Goal: Check status: Check status

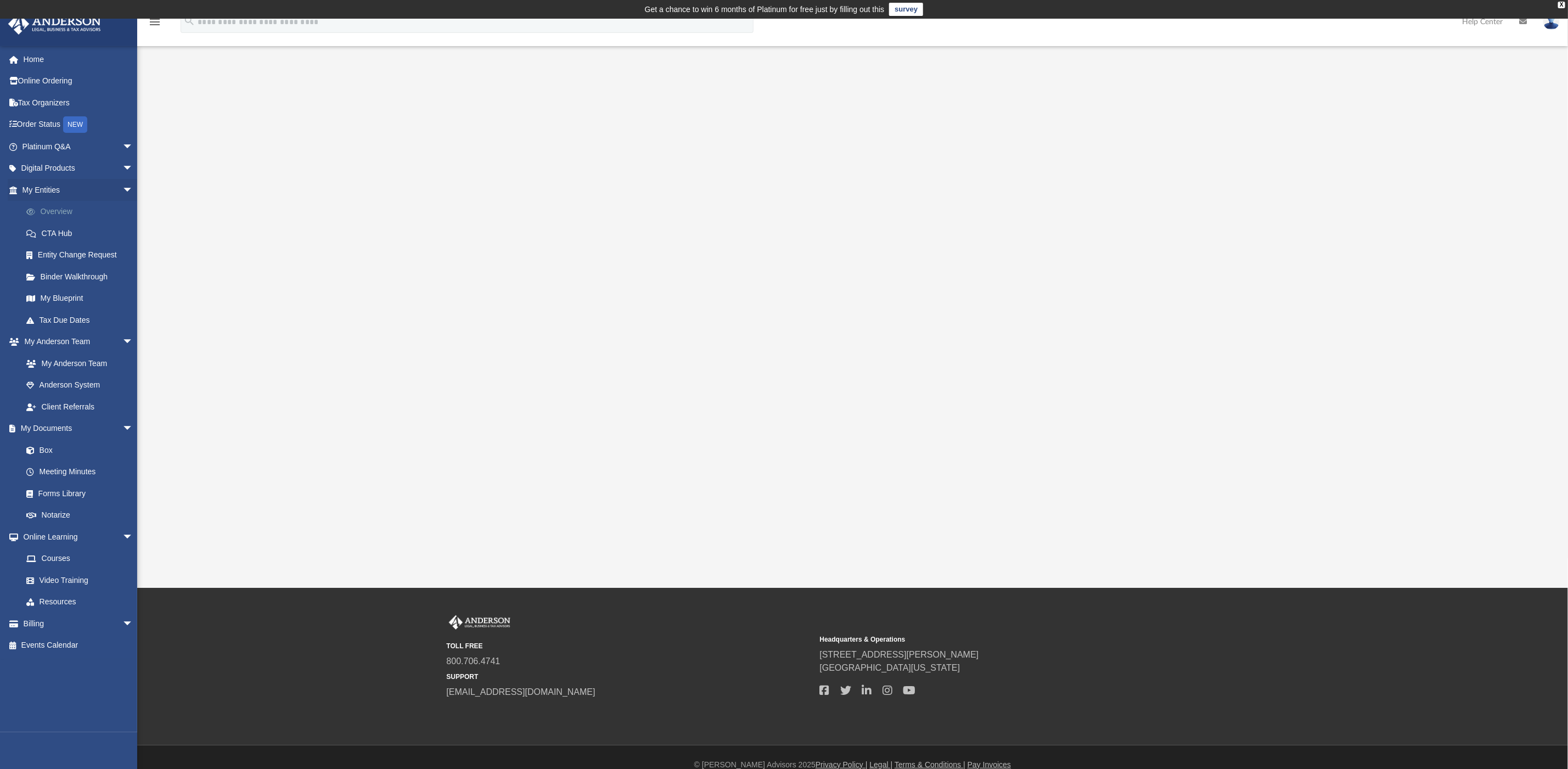
click at [107, 215] on link "Overview" at bounding box center [82, 212] width 135 height 22
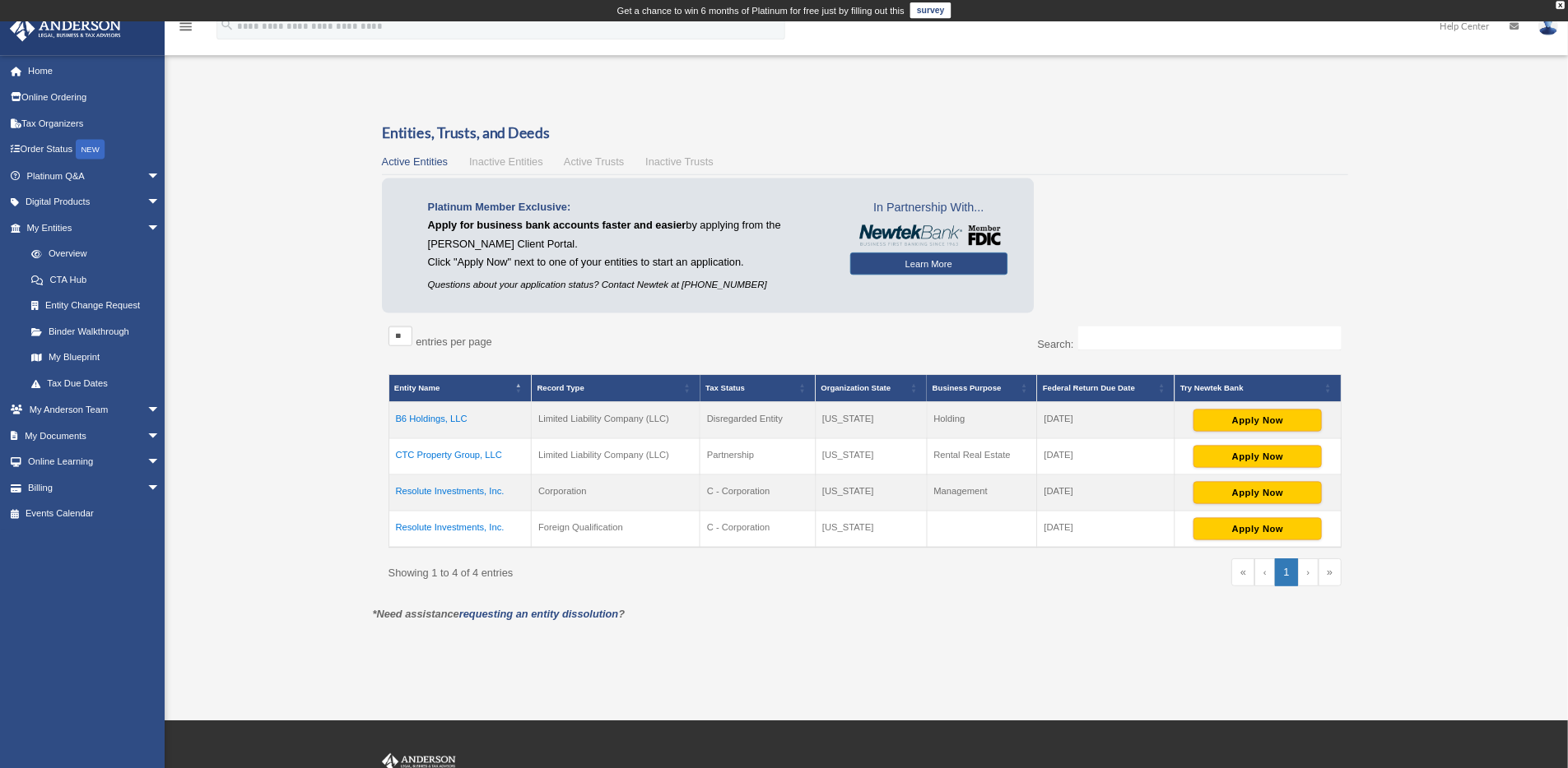
scroll to position [1, 0]
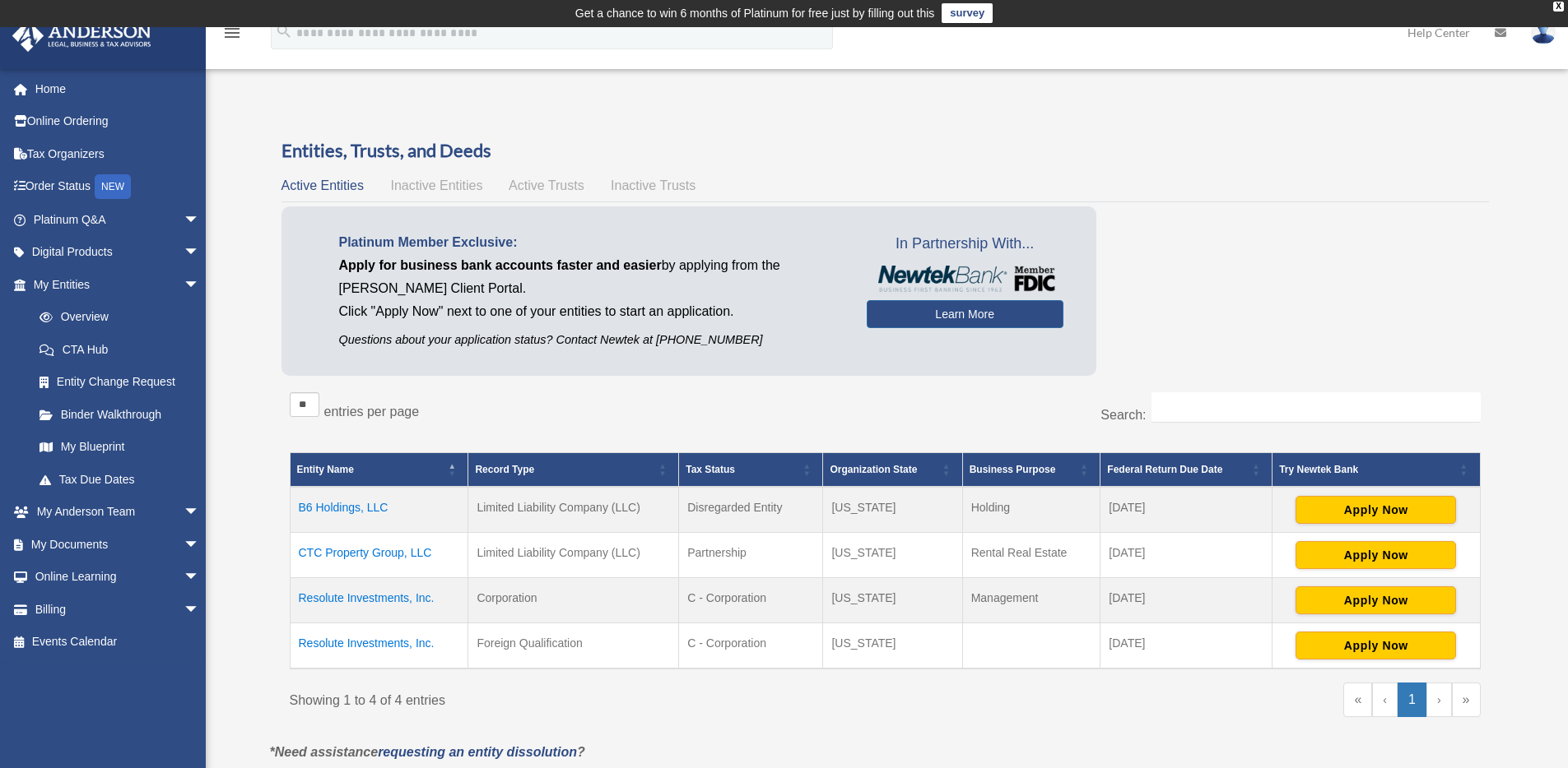
click at [574, 611] on td "Corporation" at bounding box center [573, 601] width 211 height 46
click at [581, 648] on td "Foreign Qualification" at bounding box center [573, 646] width 211 height 46
click at [435, 649] on td "Resolute Investments, Inc." at bounding box center [379, 646] width 179 height 46
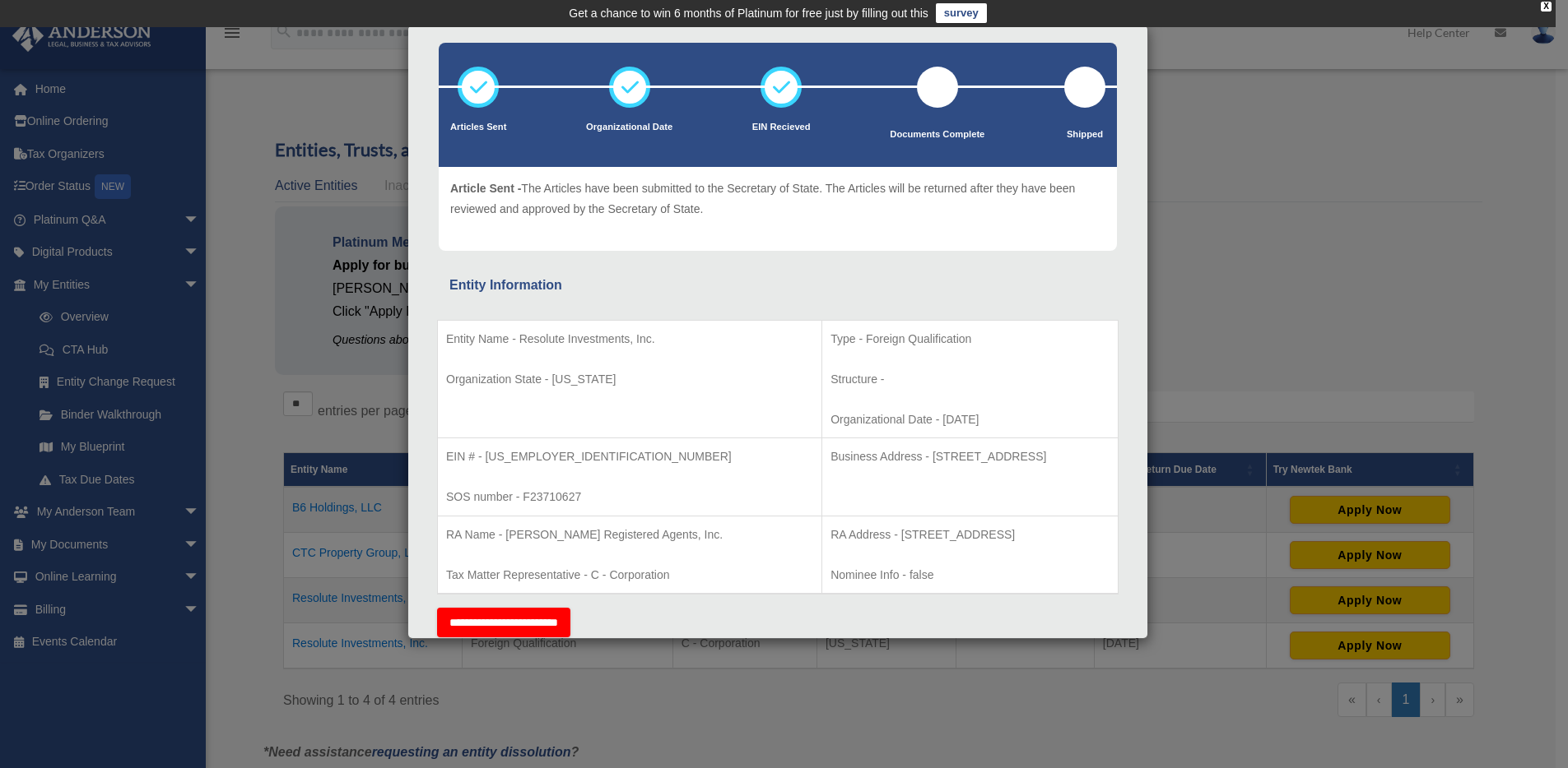
scroll to position [83, 0]
